Goal: Task Accomplishment & Management: Use online tool/utility

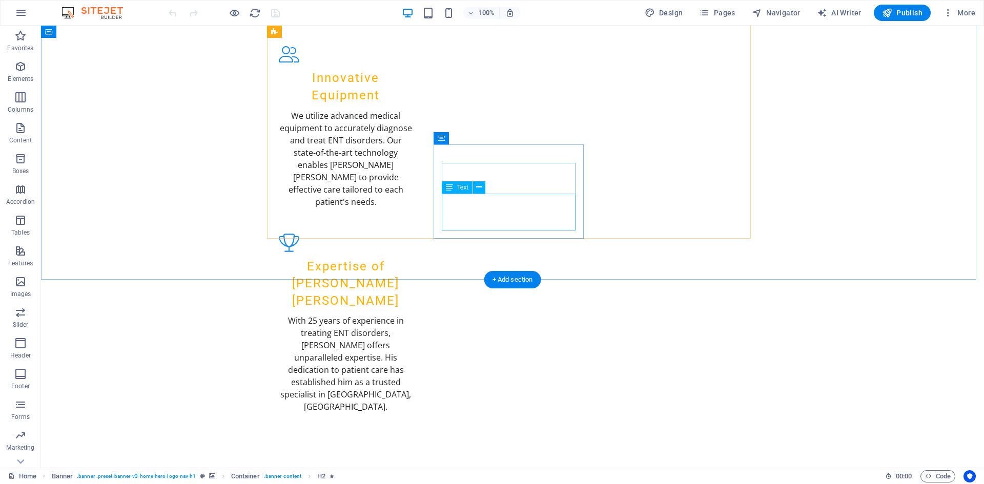
scroll to position [1076, 0]
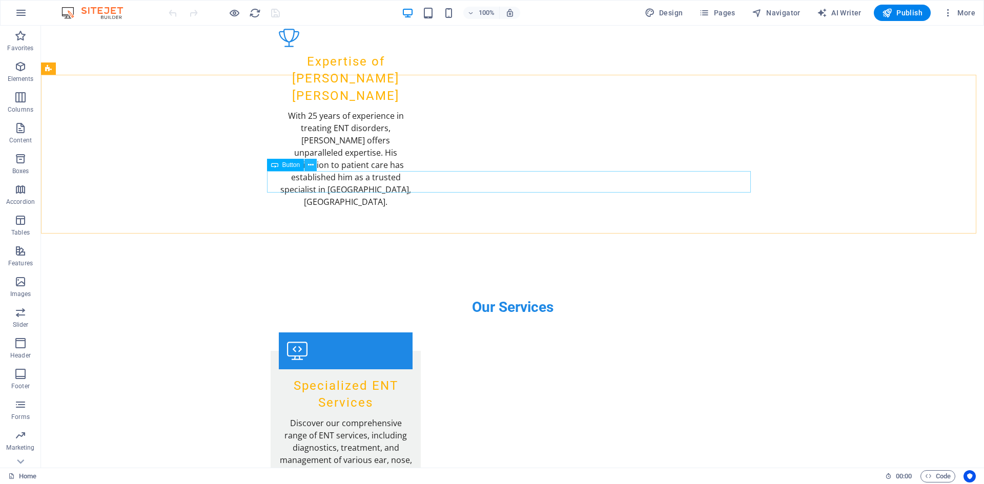
click at [308, 167] on icon at bounding box center [311, 165] width 6 height 11
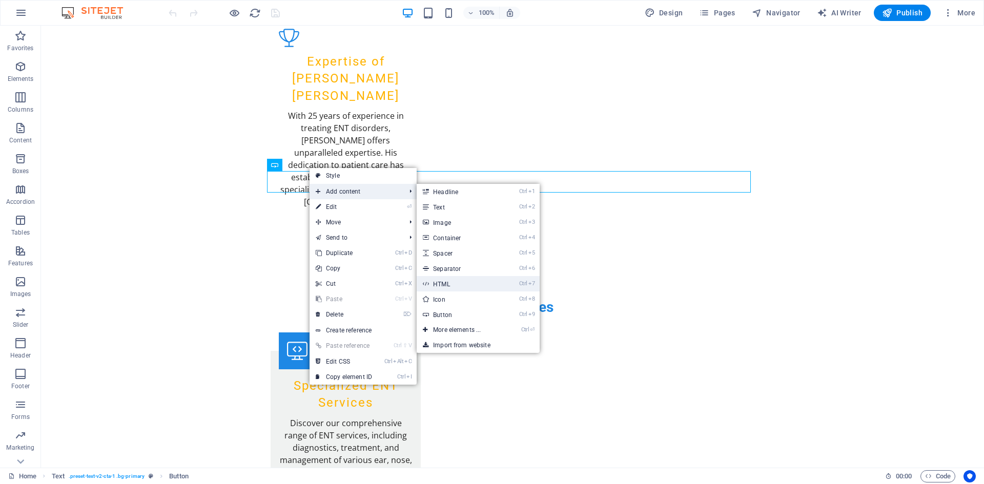
click at [454, 279] on link "Ctrl 7 HTML" at bounding box center [458, 283] width 85 height 15
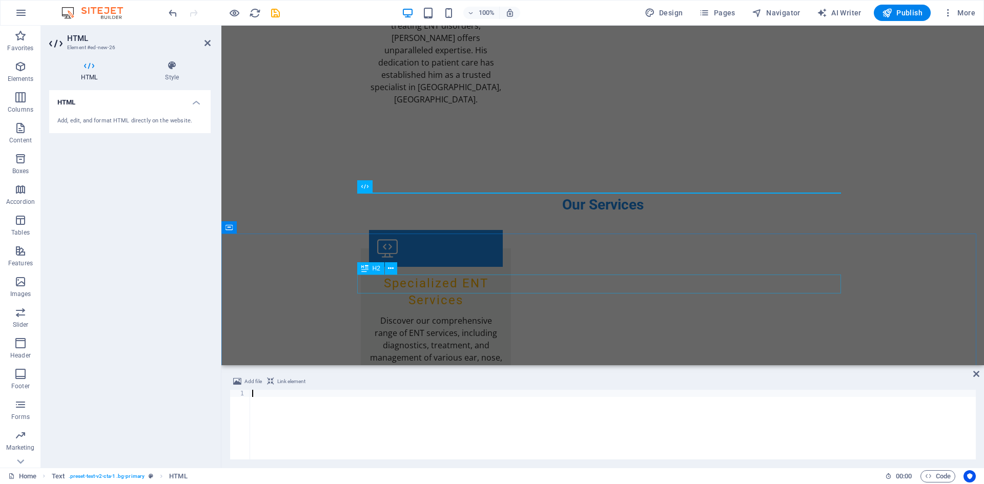
scroll to position [973, 0]
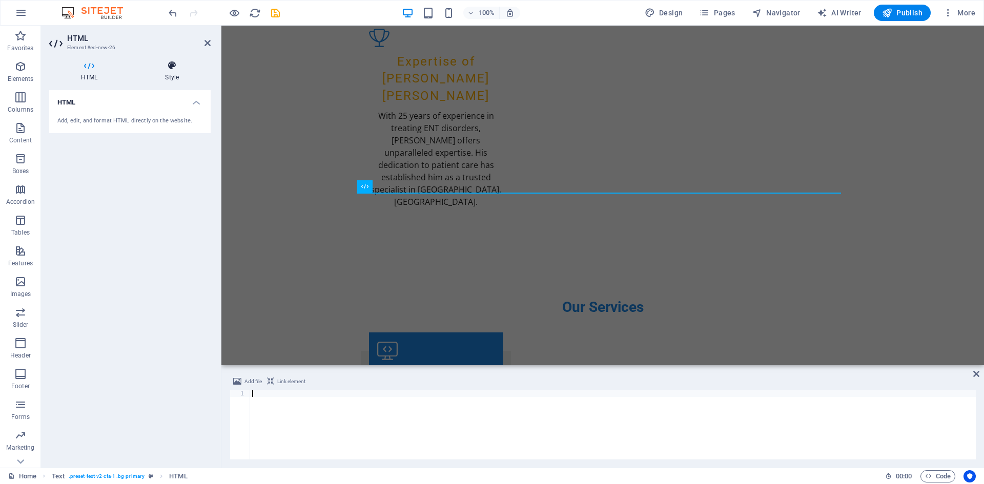
click at [176, 71] on h4 "Style" at bounding box center [171, 71] width 77 height 22
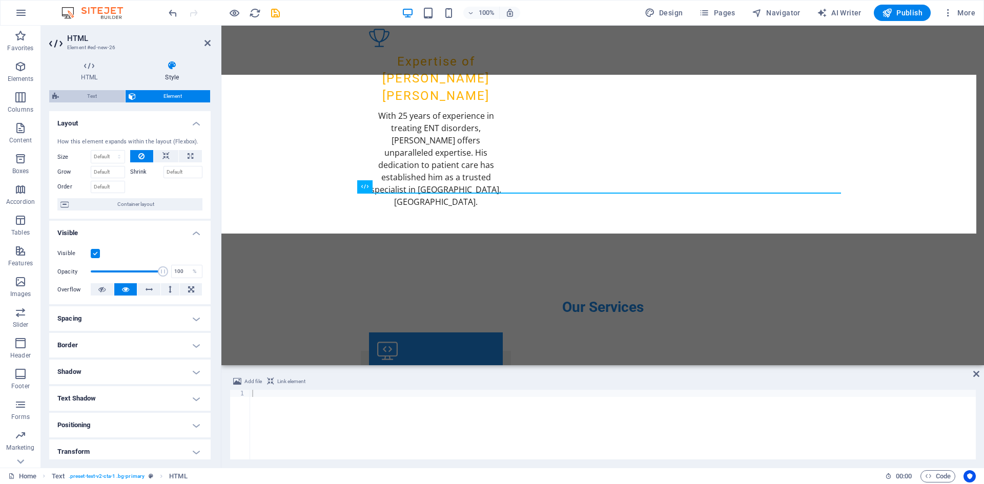
click at [102, 97] on span "Text" at bounding box center [92, 96] width 60 height 12
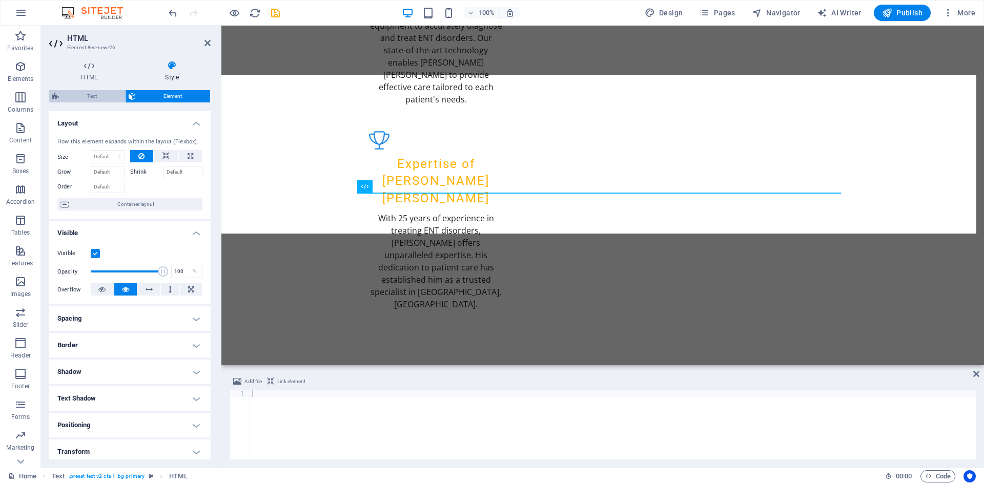
select select "preset-text-v2-cta-1"
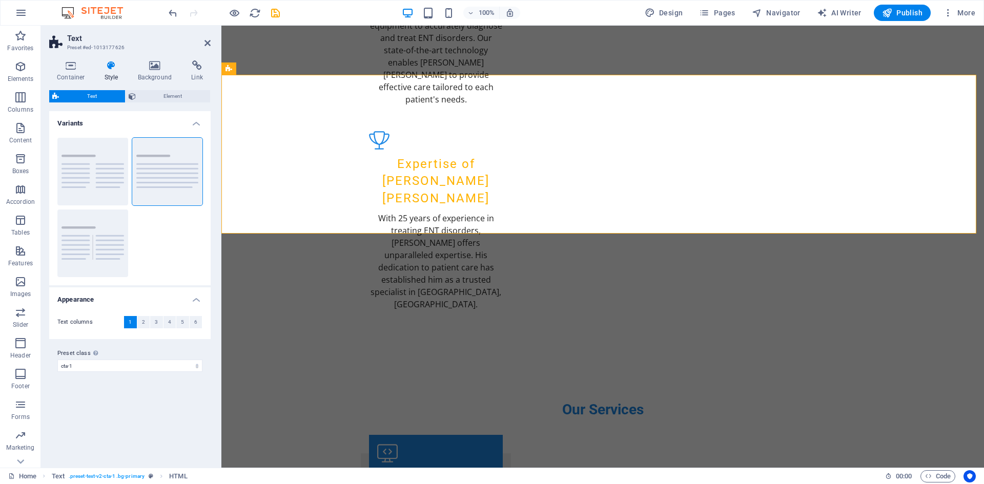
scroll to position [1076, 0]
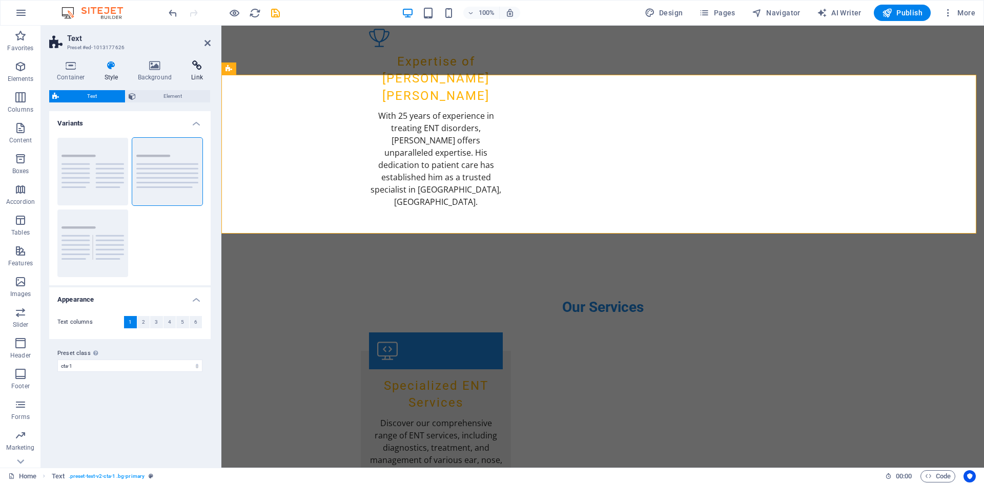
click at [194, 70] on icon at bounding box center [196, 65] width 27 height 10
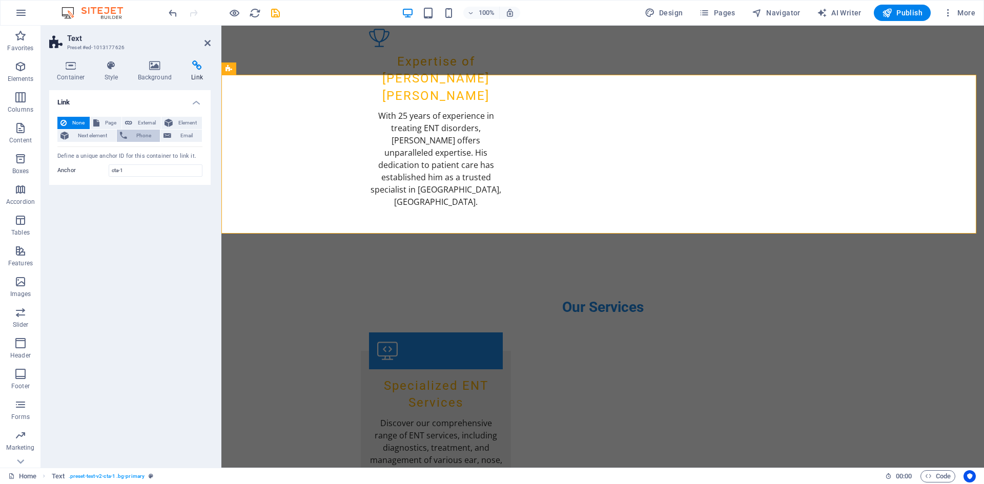
click at [129, 137] on button "Phone" at bounding box center [139, 136] width 44 height 12
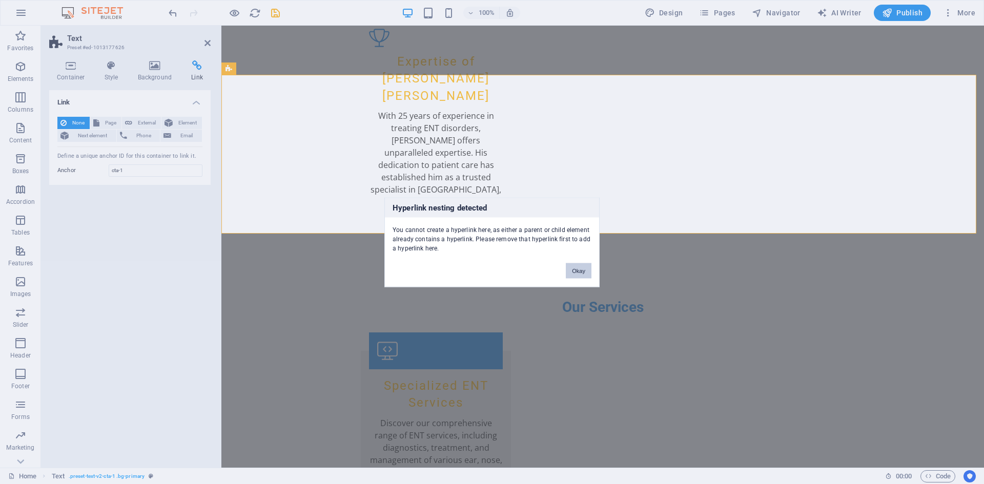
drag, startPoint x: 576, startPoint y: 269, endPoint x: 337, endPoint y: 241, distance: 240.9
click at [576, 269] on button "Okay" at bounding box center [579, 270] width 26 height 15
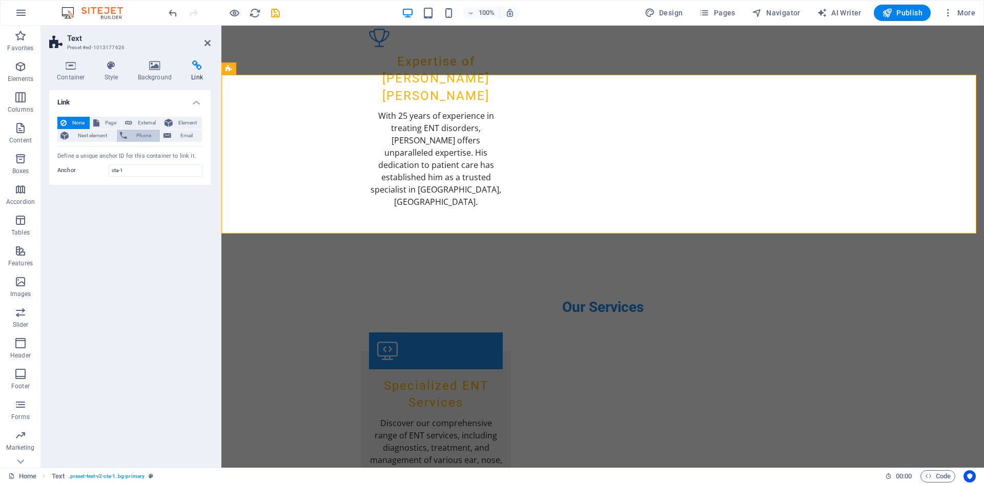
click at [142, 137] on span "Phone" at bounding box center [143, 136] width 27 height 12
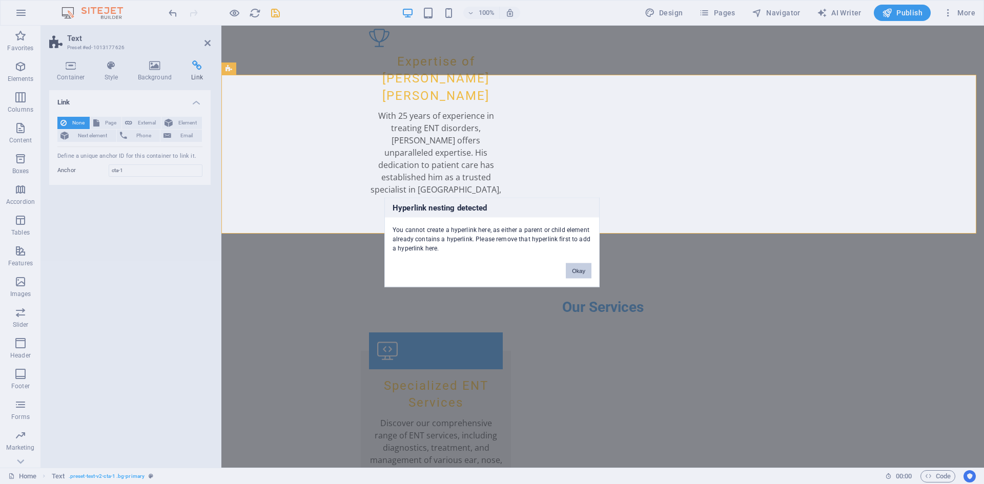
drag, startPoint x: 574, startPoint y: 271, endPoint x: 336, endPoint y: 246, distance: 239.0
click at [574, 271] on button "Okay" at bounding box center [579, 270] width 26 height 15
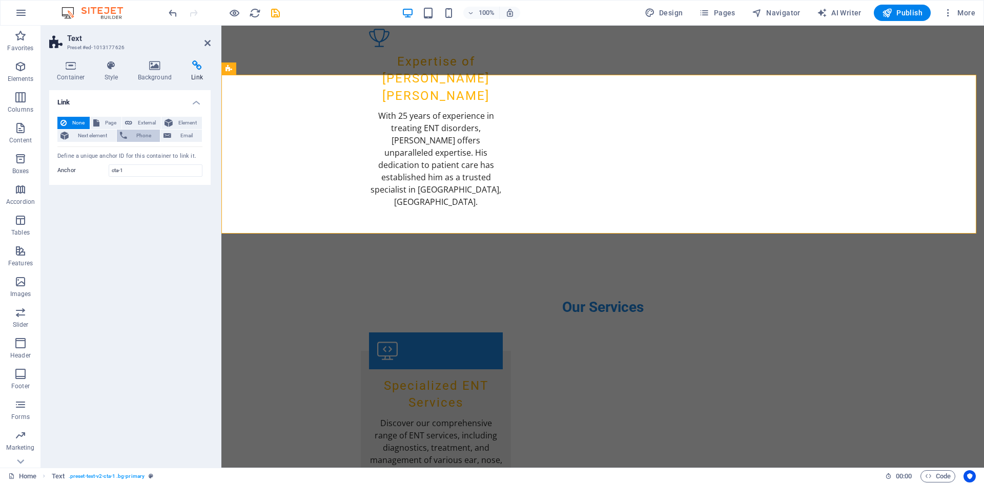
click at [139, 134] on span "Phone" at bounding box center [143, 136] width 27 height 12
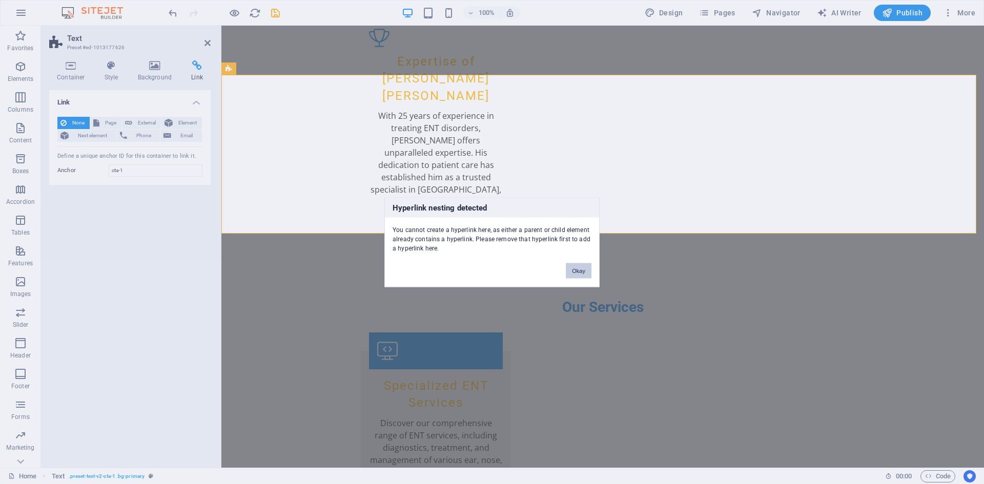
click at [571, 267] on button "Okay" at bounding box center [579, 270] width 26 height 15
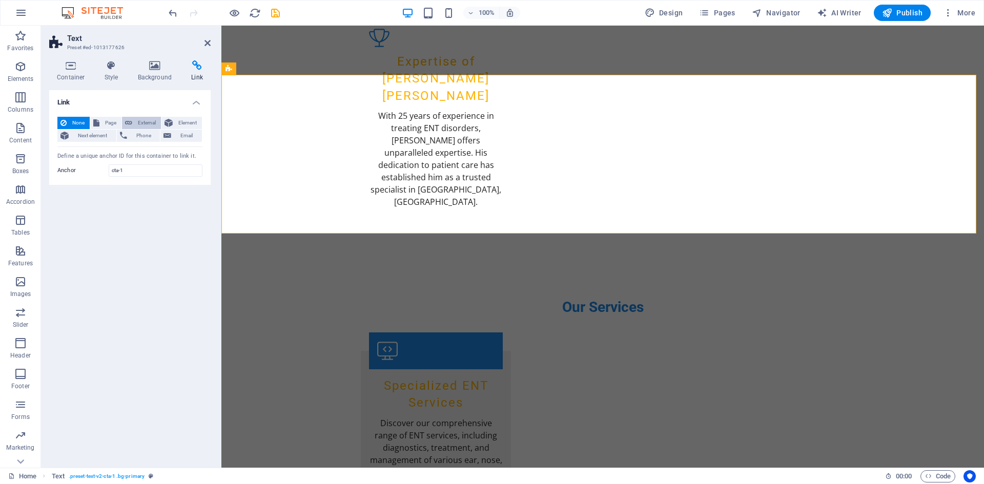
click at [142, 124] on span "External" at bounding box center [146, 123] width 23 height 12
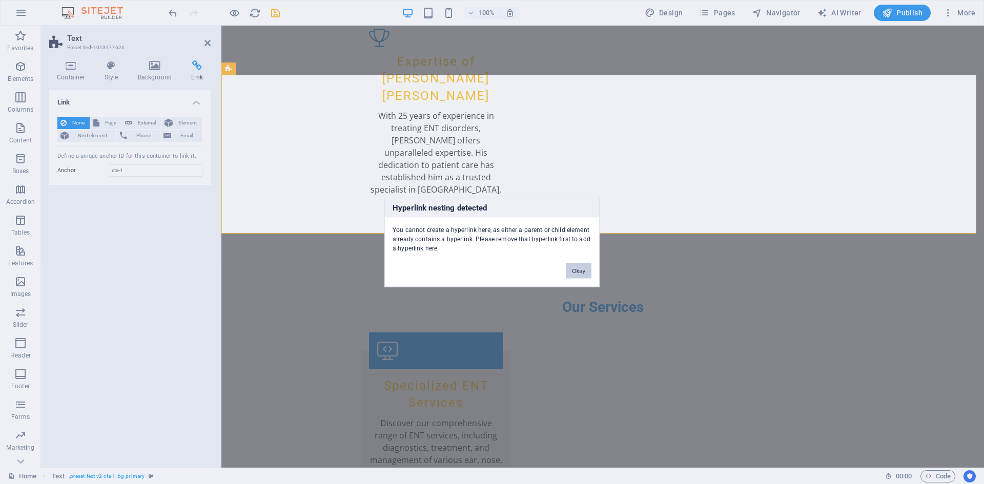
drag, startPoint x: 579, startPoint y: 273, endPoint x: 228, endPoint y: 235, distance: 353.0
click at [579, 273] on button "Okay" at bounding box center [579, 270] width 26 height 15
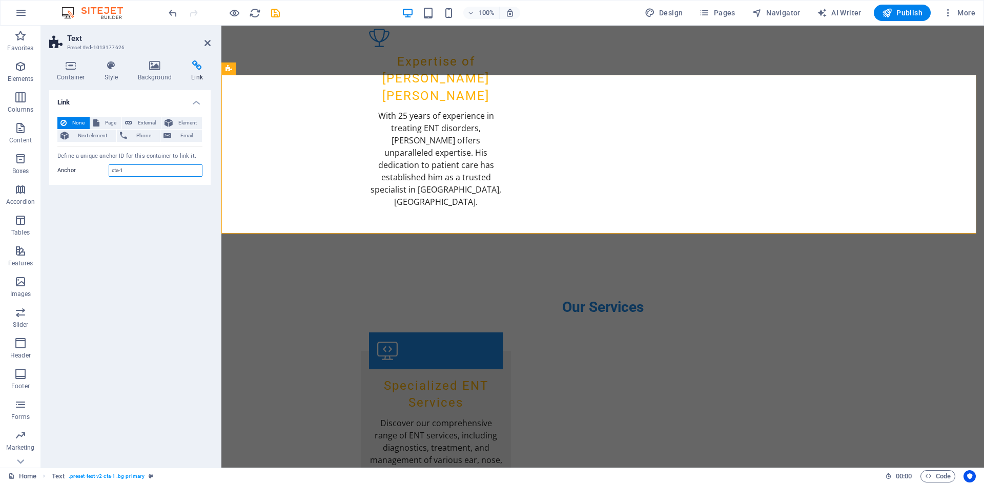
drag, startPoint x: 132, startPoint y: 164, endPoint x: 102, endPoint y: 172, distance: 31.1
click at [102, 172] on div "Anchor cta-1" at bounding box center [129, 170] width 145 height 12
type input "0509803434"
click at [152, 223] on div "Link None Page External Element Next element Phone Email Page Home Subpage Lega…" at bounding box center [129, 274] width 161 height 369
click at [175, 135] on span "Email" at bounding box center [186, 136] width 25 height 12
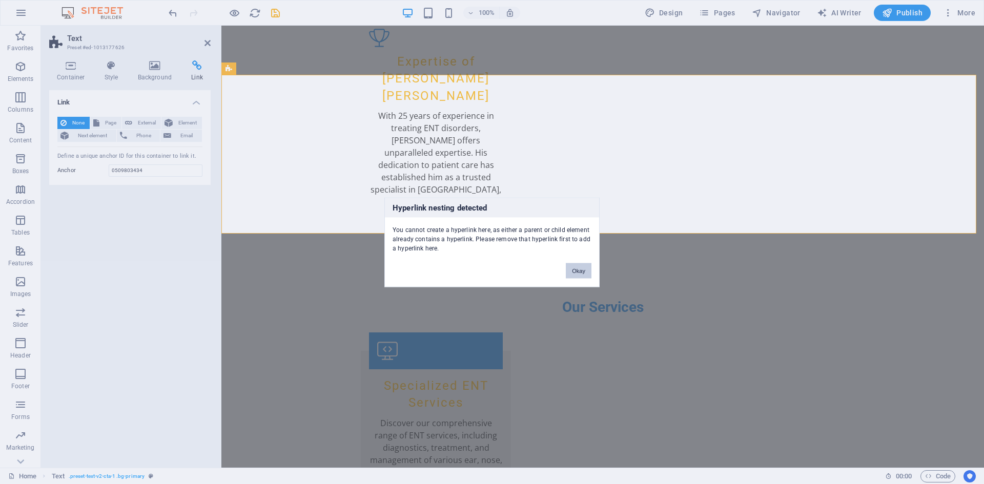
drag, startPoint x: 569, startPoint y: 269, endPoint x: 346, endPoint y: 242, distance: 224.0
click at [569, 269] on button "Okay" at bounding box center [579, 270] width 26 height 15
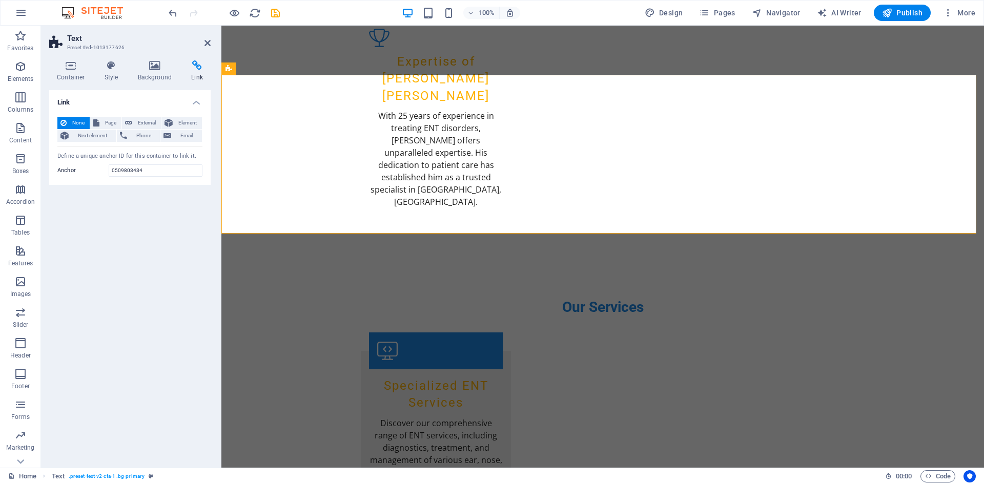
click at [127, 294] on div "Link None Page External Element Next element Phone Email Page Home Subpage Lega…" at bounding box center [129, 274] width 161 height 369
click at [114, 119] on span "Page" at bounding box center [110, 123] width 16 height 12
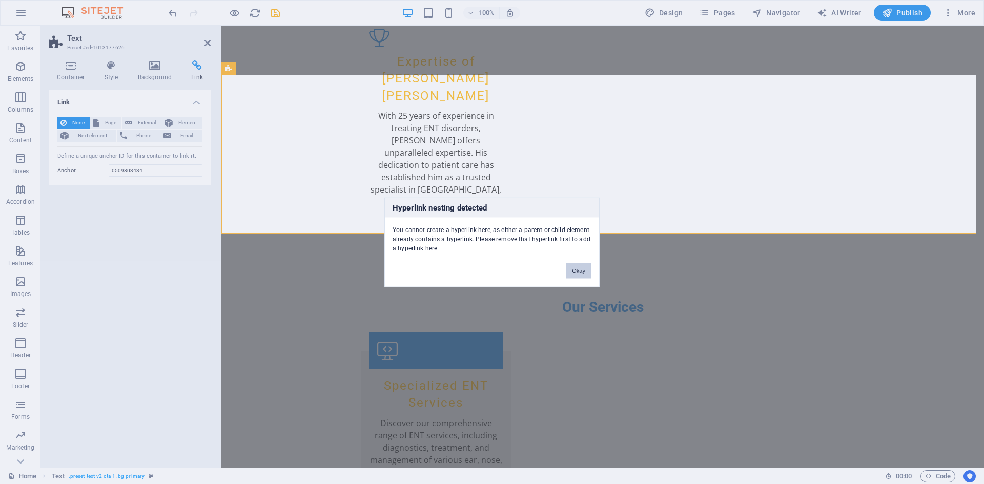
click at [578, 269] on button "Okay" at bounding box center [579, 270] width 26 height 15
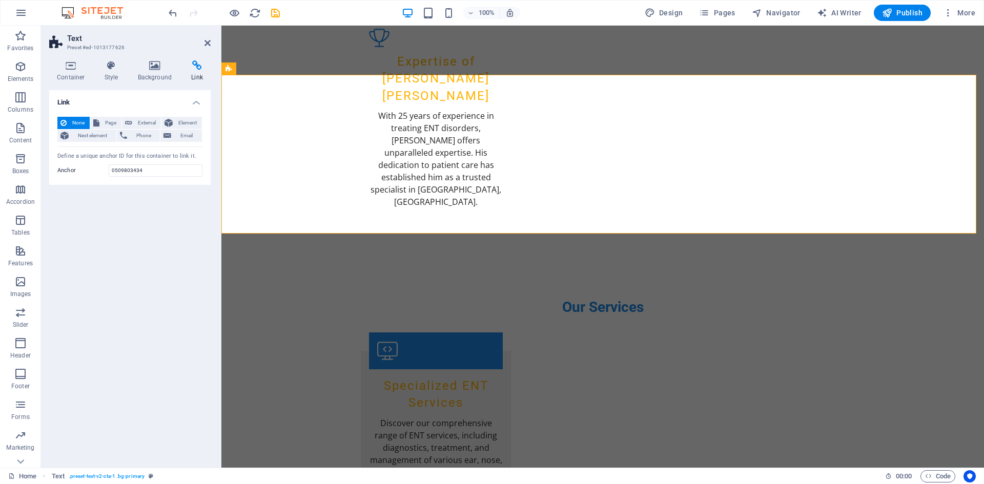
click at [154, 257] on div "Link None Page External Element Next element Phone Email Page Home Subpage Lega…" at bounding box center [129, 274] width 161 height 369
click at [193, 70] on icon at bounding box center [196, 65] width 27 height 10
click at [153, 262] on div "Link None Page External Element Next element Phone Email Page Home Subpage Lega…" at bounding box center [129, 274] width 161 height 369
click at [205, 44] on icon at bounding box center [207, 43] width 6 height 8
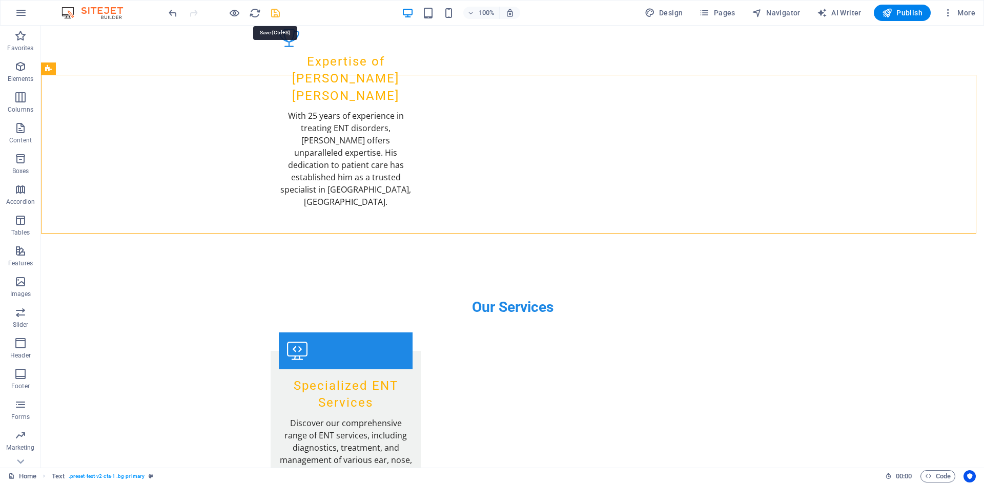
click at [269, 16] on icon "save" at bounding box center [275, 13] width 12 height 12
checkbox input "false"
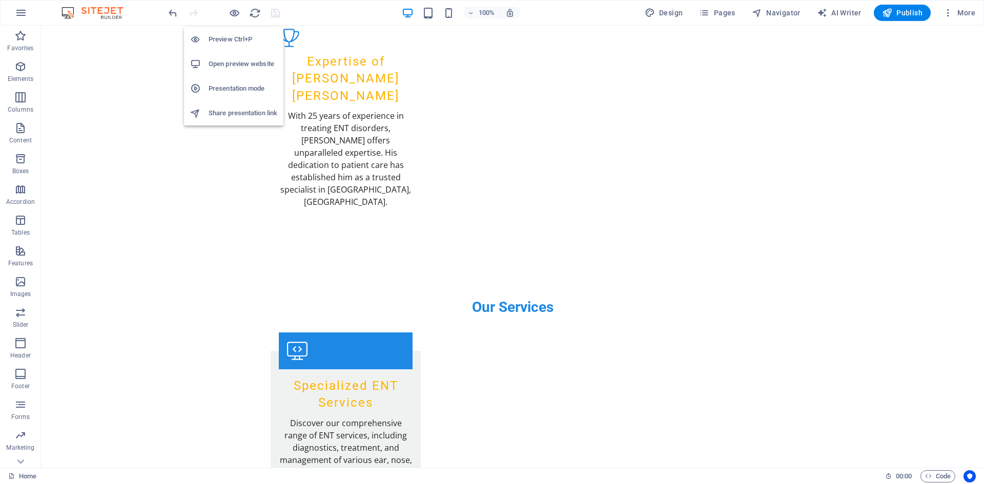
click at [231, 35] on h6 "Preview Ctrl+P" at bounding box center [242, 39] width 69 height 12
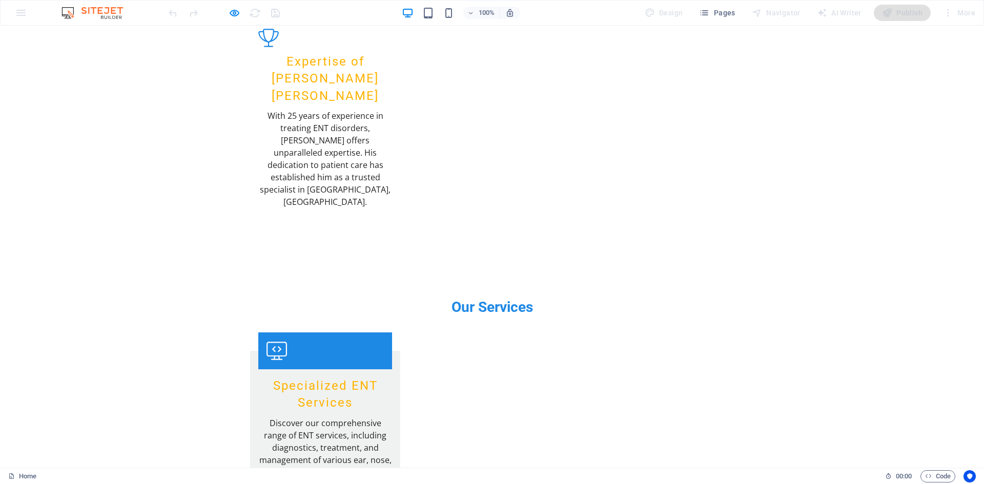
click at [228, 61] on h6 "Open preview website" at bounding box center [242, 64] width 69 height 12
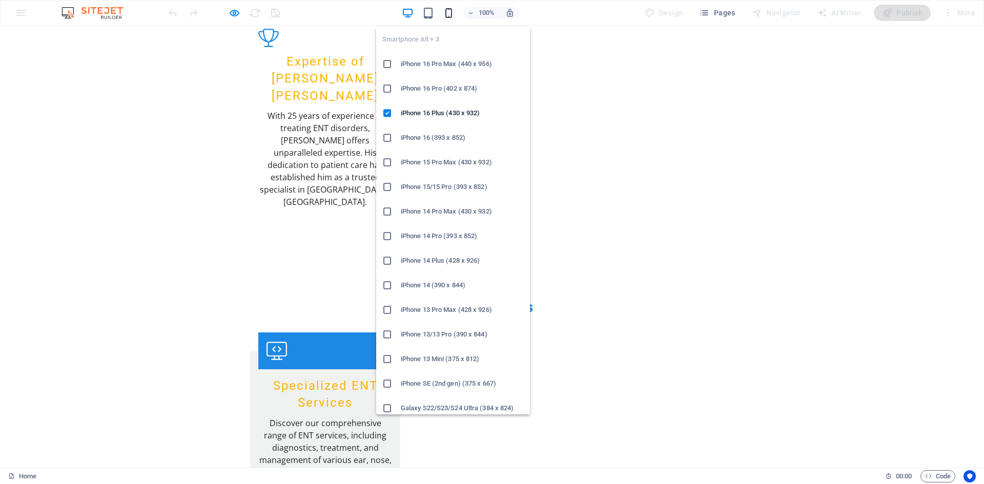
click at [448, 13] on icon "button" at bounding box center [449, 13] width 12 height 12
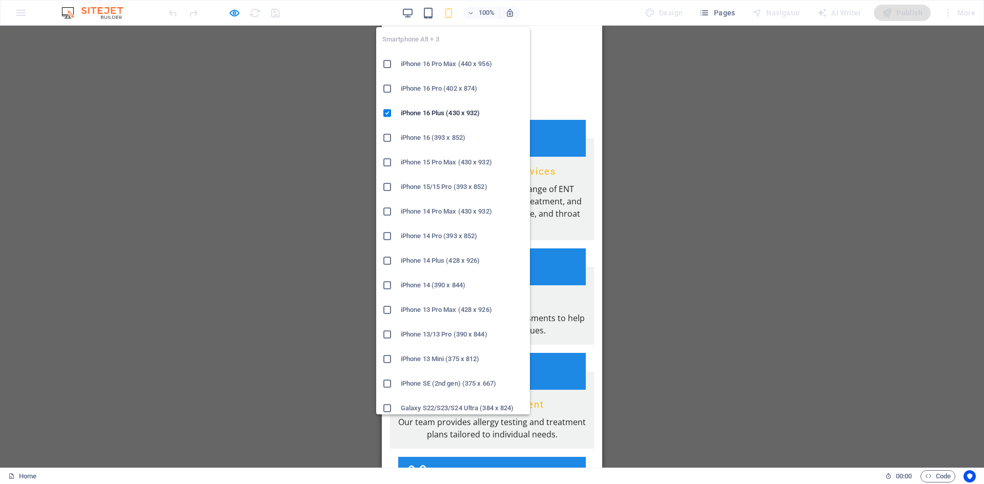
scroll to position [1295, 0]
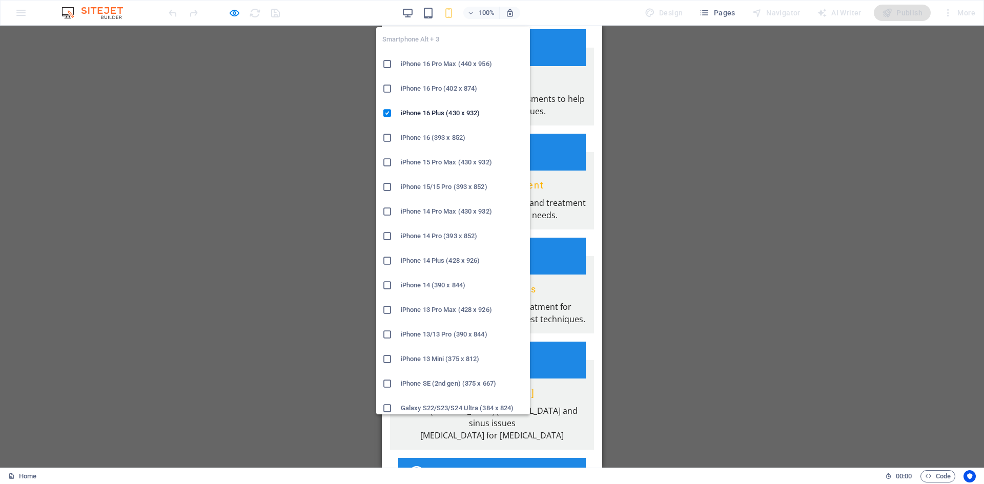
click at [429, 241] on h6 "iPhone 14 Pro (393 x 852)" at bounding box center [462, 236] width 123 height 12
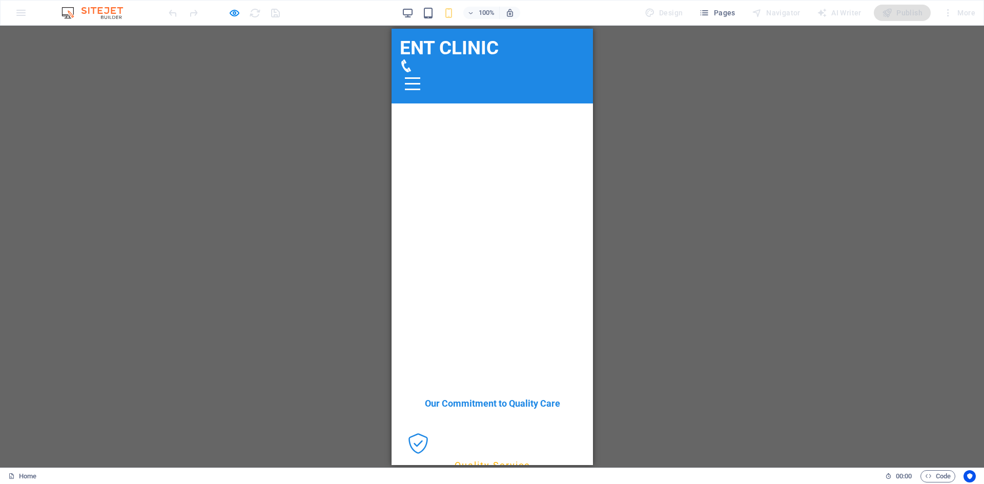
scroll to position [175, 0]
click at [412, 59] on icon at bounding box center [405, 65] width 13 height 13
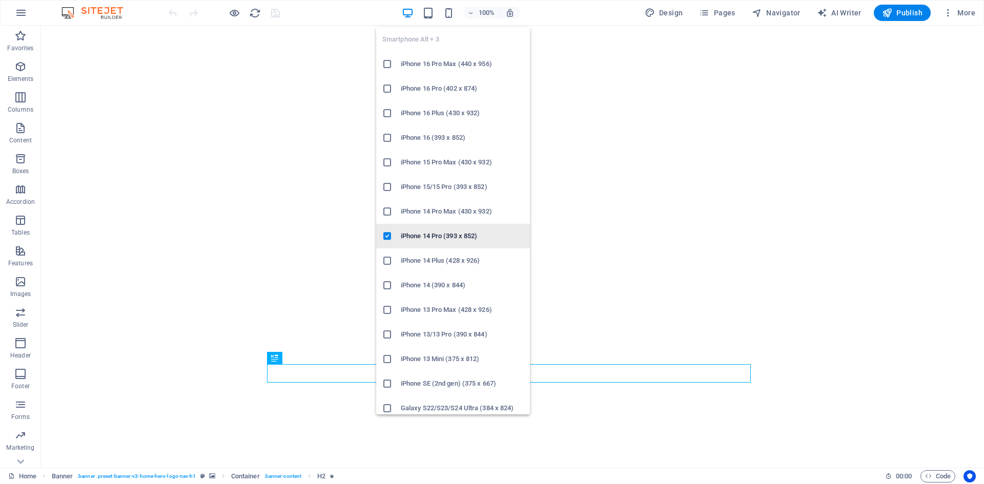
click at [446, 234] on h6 "iPhone 14 Pro (393 x 852)" at bounding box center [462, 236] width 123 height 12
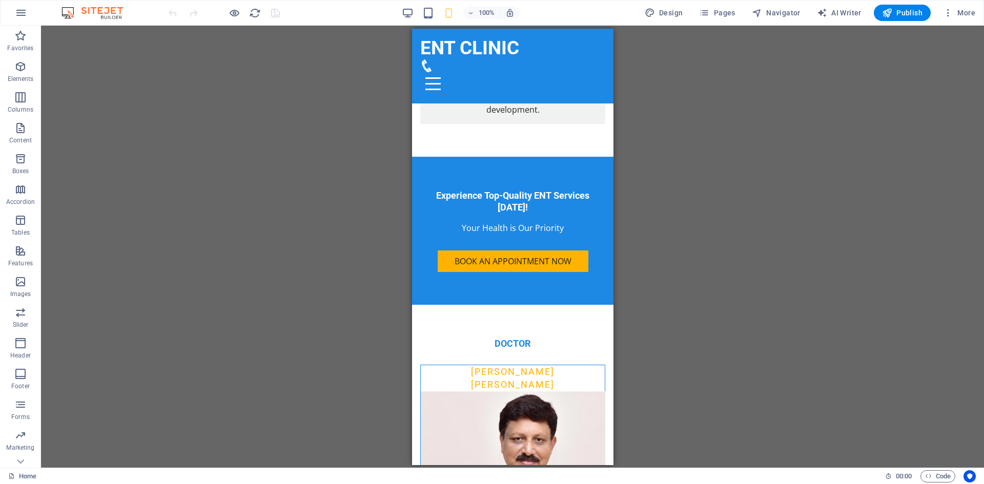
scroll to position [1718, 0]
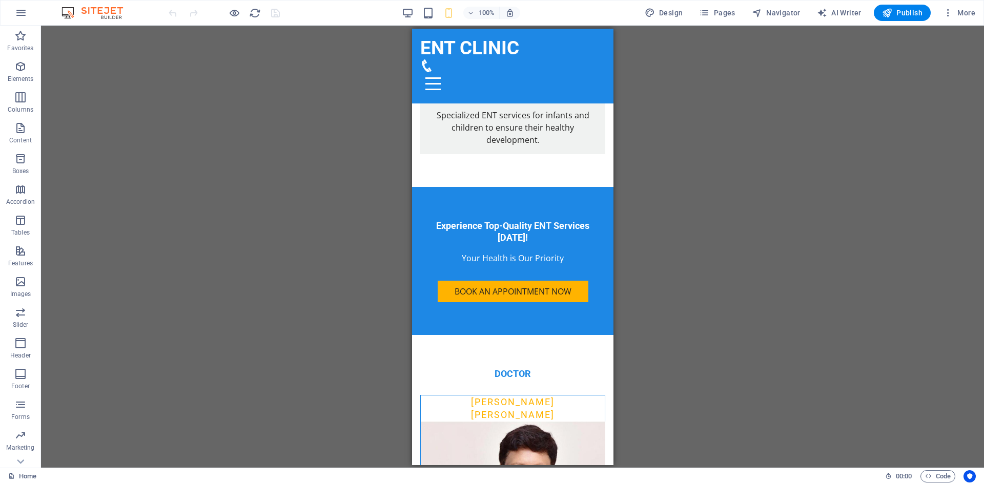
drag, startPoint x: 608, startPoint y: 289, endPoint x: 1026, endPoint y: 246, distance: 420.3
click at [548, 280] on div "Book an Appointment Now" at bounding box center [512, 291] width 185 height 22
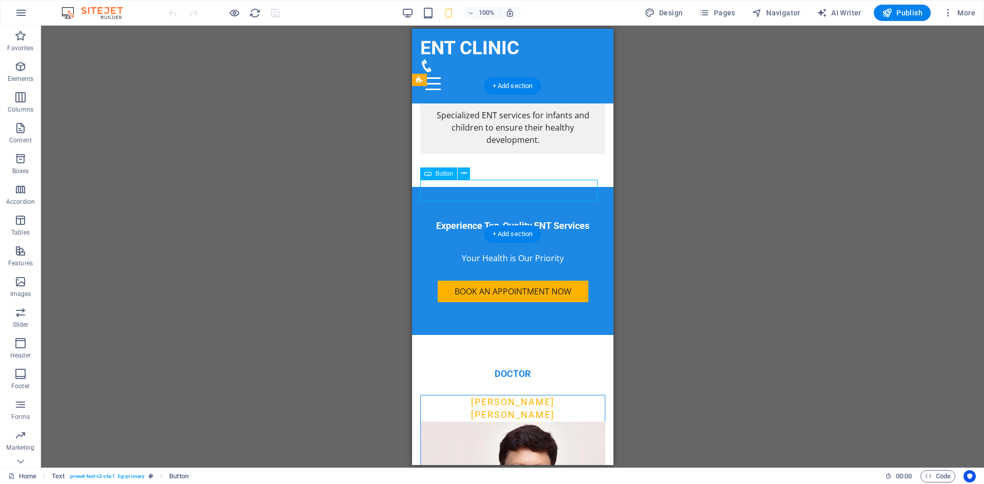
click at [546, 280] on div "Book an Appointment Now" at bounding box center [512, 291] width 185 height 22
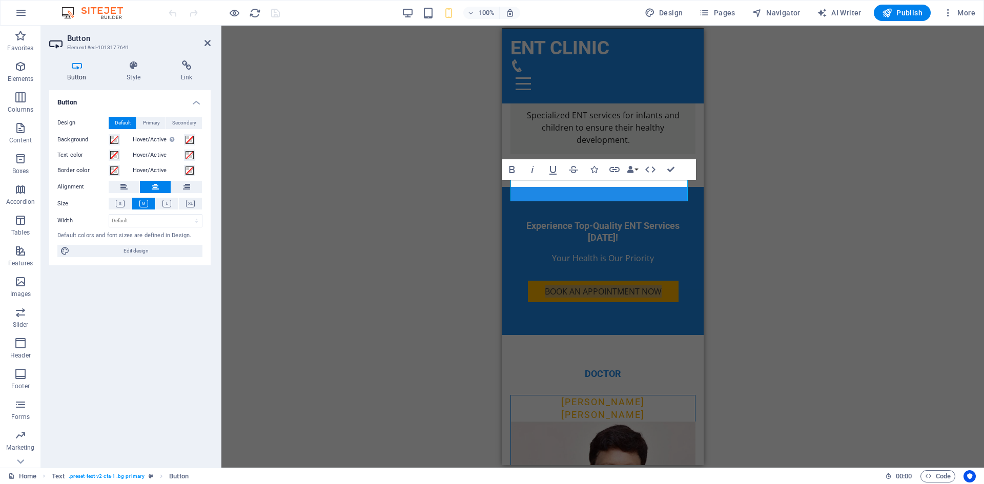
click at [845, 208] on div "H2 Banner Banner Container Banner Menu Bar Menu Spacer H2 Container Spacer Cont…" at bounding box center [602, 247] width 762 height 442
click at [190, 70] on icon at bounding box center [186, 65] width 48 height 10
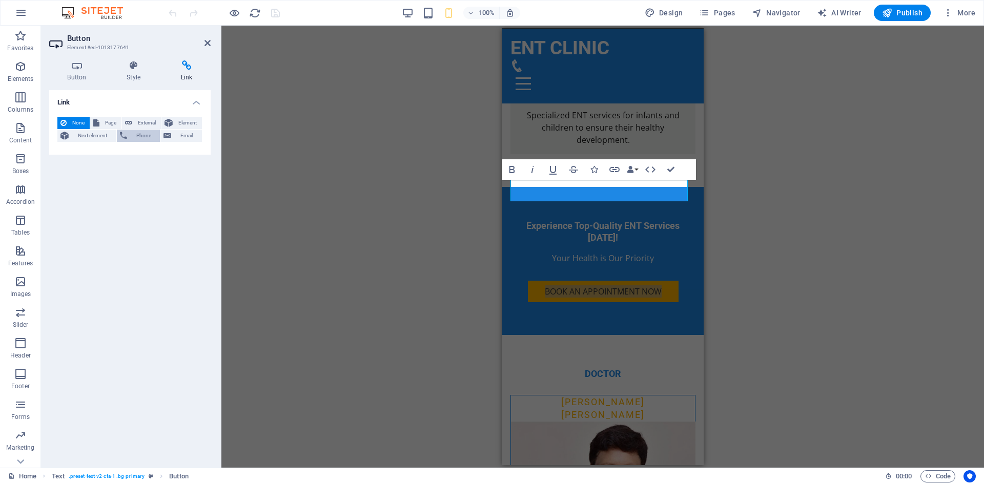
click at [147, 138] on span "Phone" at bounding box center [143, 136] width 27 height 12
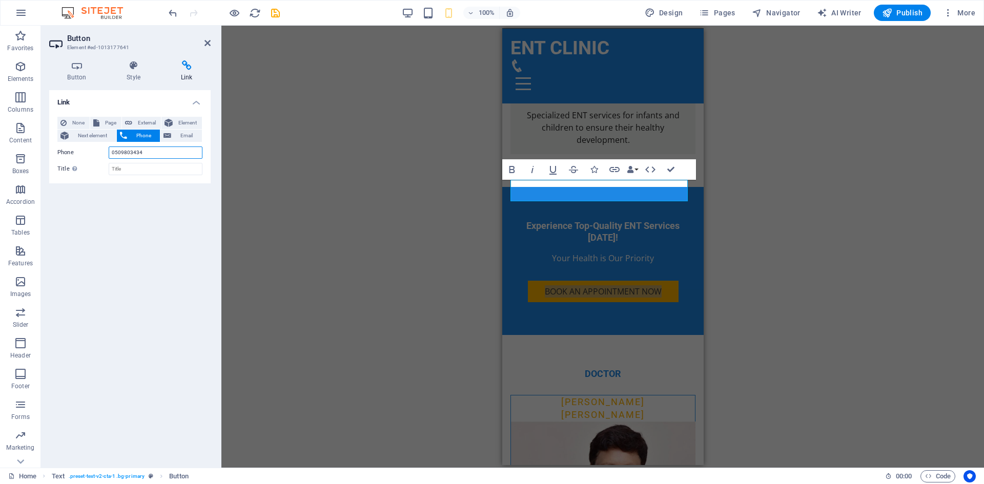
type input "0509803434"
click at [155, 231] on div "Link None Page External Element Next element Phone Email Page Home Subpage Lega…" at bounding box center [129, 274] width 161 height 369
click at [278, 17] on icon "save" at bounding box center [275, 13] width 12 height 12
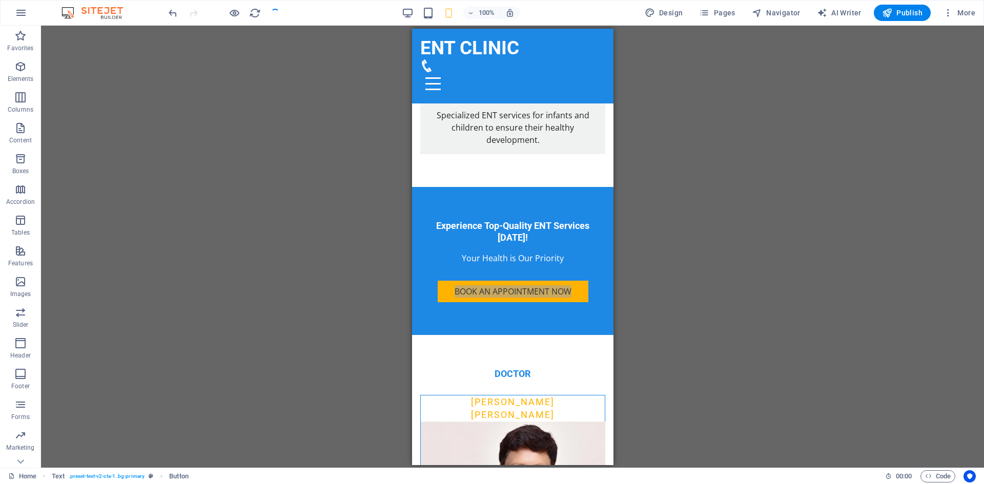
checkbox input "false"
click at [909, 15] on span "Publish" at bounding box center [902, 13] width 40 height 10
